Goal: Information Seeking & Learning: Learn about a topic

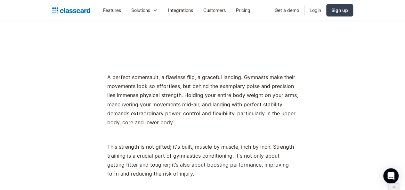
scroll to position [506, 0]
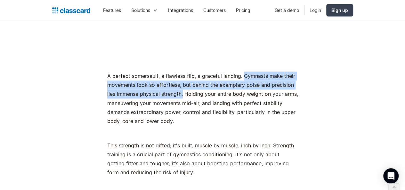
drag, startPoint x: 240, startPoint y: 68, endPoint x: 169, endPoint y: 86, distance: 72.8
click at [169, 86] on p "A perfect somersault, a flawless flip, a graceful landing. Gymnasts make their …" at bounding box center [202, 98] width 191 height 54
copy p "Gymnasts make their movements look so effortless, but behind the exemplary pois…"
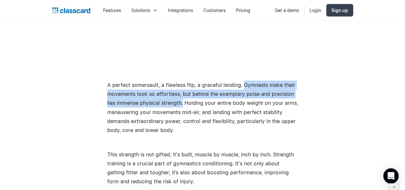
scroll to position [498, 0]
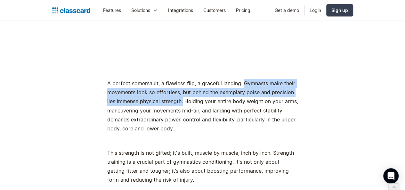
drag, startPoint x: 268, startPoint y: 143, endPoint x: 278, endPoint y: 168, distance: 26.8
click at [278, 168] on p "This strength is not gifted; it's built, muscle by muscle, inch by inch. Streng…" at bounding box center [202, 166] width 191 height 36
copy p "Strength training is a crucial part of gymnastics conditioning. It's not only a…"
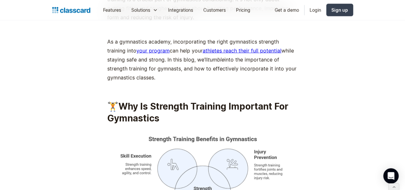
scroll to position [661, 0]
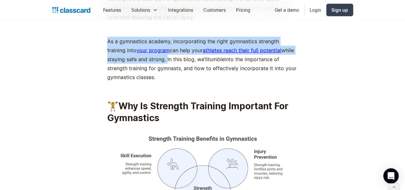
drag, startPoint x: 104, startPoint y: 33, endPoint x: 142, endPoint y: 50, distance: 41.3
click at [142, 50] on p "As a gymnastics academy, incorporating the right gymnastics strength training i…" at bounding box center [202, 59] width 191 height 45
copy p "As a gymnastics academy, incorporating the right gymnastics strength training i…"
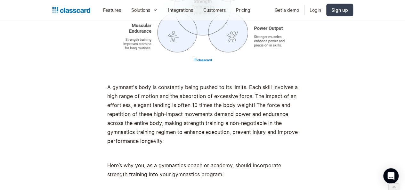
scroll to position [861, 0]
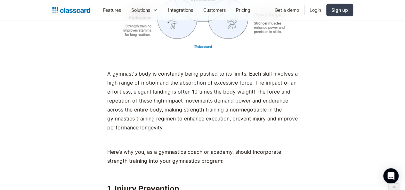
drag, startPoint x: 252, startPoint y: 78, endPoint x: 185, endPoint y: 115, distance: 76.1
click at [185, 115] on p "A gymnast's body is constantly being pushed to its limits. Each skill involves …" at bounding box center [202, 100] width 191 height 63
copy p "The force and repetition of these high-impact movements demand power and endura…"
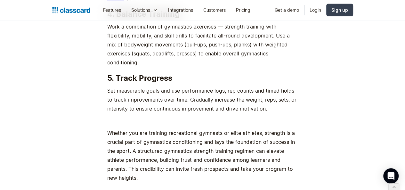
scroll to position [4385, 0]
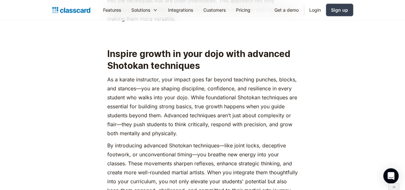
scroll to position [3063, 0]
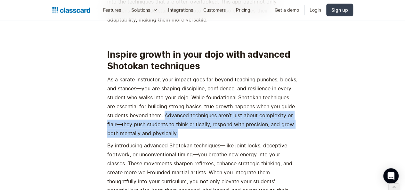
drag, startPoint x: 118, startPoint y: 79, endPoint x: 141, endPoint y: 97, distance: 28.8
click at [141, 97] on p "As a karate instructor, your impact goes far beyond teaching punches, blocks, a…" at bounding box center [202, 106] width 191 height 63
copy p "Advanced techniques aren’t just about complexity or flair—they push students to…"
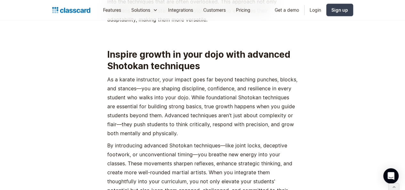
click at [200, 75] on p "As a karate instructor, your impact goes far beyond teaching punches, blocks, a…" at bounding box center [202, 106] width 191 height 63
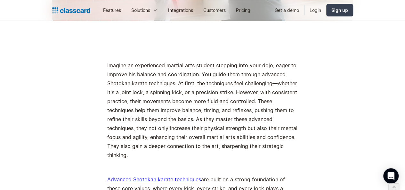
scroll to position [330, 0]
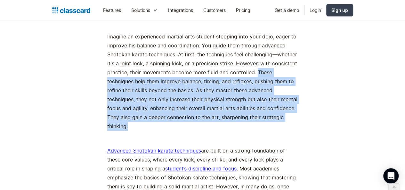
drag, startPoint x: 251, startPoint y: 73, endPoint x: 267, endPoint y: 118, distance: 48.5
click at [267, 118] on p "Imagine an experienced martial arts student stepping into your dojo, eager to i…" at bounding box center [202, 81] width 191 height 99
copy p "These techniques help them improve balance, timing, and reflexes, pushing them …"
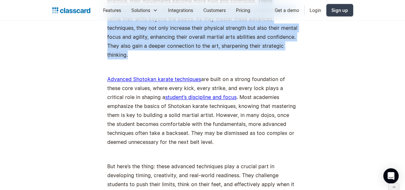
scroll to position [417, 0]
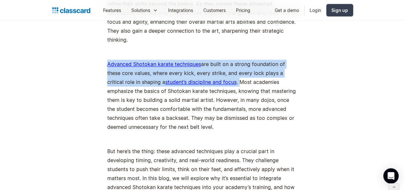
drag, startPoint x: 94, startPoint y: 55, endPoint x: 201, endPoint y: 74, distance: 108.5
copy p "Advanced Shotokan karate techniques are built on a strong foundation of these c…"
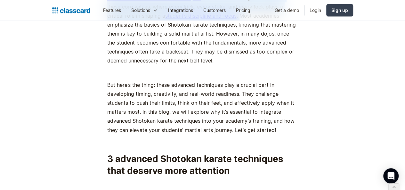
scroll to position [484, 0]
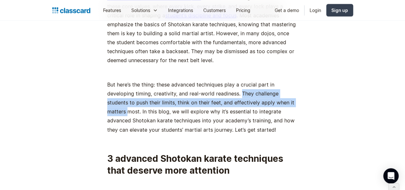
drag, startPoint x: 209, startPoint y: 84, endPoint x: 256, endPoint y: 93, distance: 47.5
click at [256, 93] on p "But here’s the thing: these advanced techniques play a crucial part in developi…" at bounding box center [202, 107] width 191 height 54
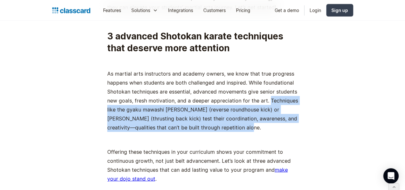
drag, startPoint x: 265, startPoint y: 90, endPoint x: 273, endPoint y: 121, distance: 31.5
click at [273, 121] on p "As martial arts instructors and academy owners, we know that true progress happ…" at bounding box center [202, 100] width 191 height 63
copy p "Techniques like the gyaku mawashi geri (reverse roundhouse kick) or ushiro geri…"
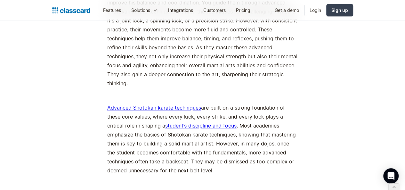
scroll to position [378, 0]
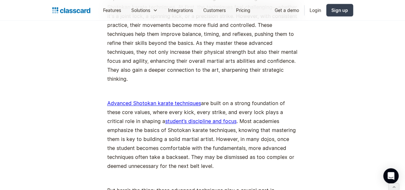
drag, startPoint x: 241, startPoint y: 86, endPoint x: 219, endPoint y: 106, distance: 29.3
click at [219, 106] on p "Advanced Shotokan karate techniques are built on a strong foundation of these c…" at bounding box center [202, 135] width 191 height 72
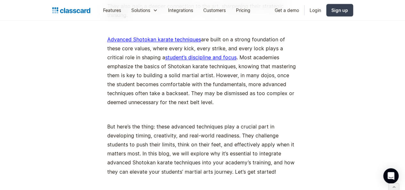
scroll to position [442, 0]
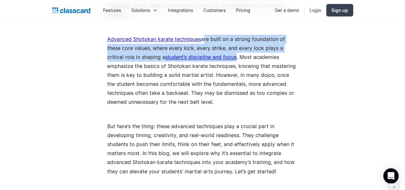
drag, startPoint x: 198, startPoint y: 31, endPoint x: 199, endPoint y: 47, distance: 16.3
click at [199, 47] on p "Advanced Shotokan karate techniques are built on a strong foundation of these c…" at bounding box center [202, 71] width 191 height 72
copy p "are built on a strong foundation of these core values, where every kick, every …"
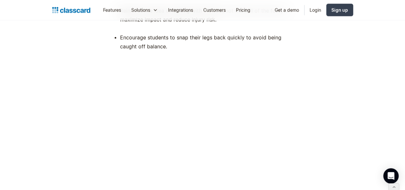
scroll to position [1947, 0]
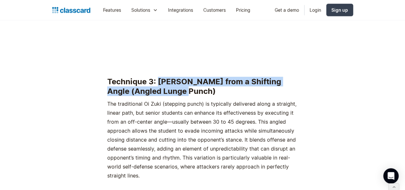
drag, startPoint x: 154, startPoint y: 61, endPoint x: 202, endPoint y: 69, distance: 49.1
click at [202, 77] on h3 "‍ Technique 3: Oi Zuki from a Shifting Angle (Angled Lunge Punch) ‍" at bounding box center [202, 86] width 191 height 19
copy strong "Oi Zuki from a Shifting Angle (Angled Lunge Punch)"
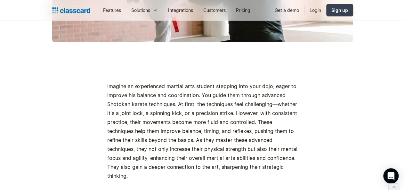
scroll to position [620, 0]
